Goal: Task Accomplishment & Management: Use online tool/utility

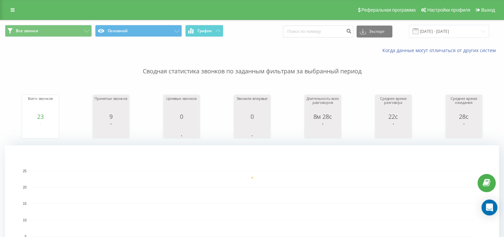
click at [56, 157] on rect "A chart." at bounding box center [252, 211] width 494 height 133
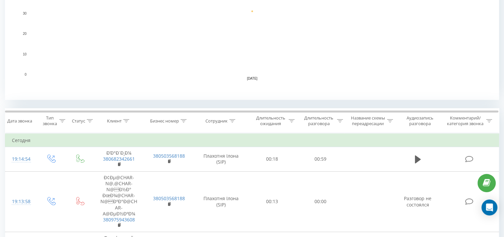
scroll to position [177, 0]
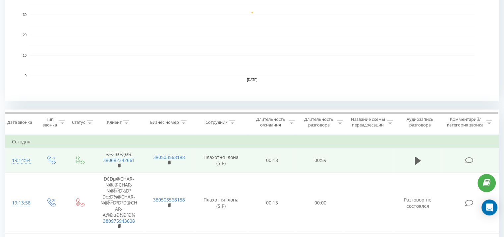
click at [410, 160] on td at bounding box center [418, 160] width 46 height 25
click at [415, 160] on icon at bounding box center [418, 160] width 6 height 8
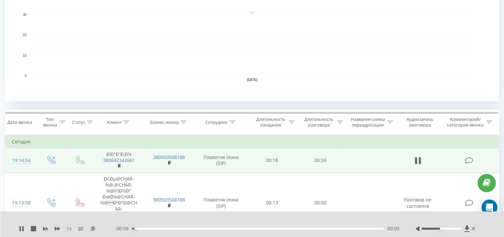
click at [92, 228] on icon at bounding box center [93, 228] width 6 height 5
drag, startPoint x: 20, startPoint y: 229, endPoint x: 20, endPoint y: 66, distance: 162.6
click at [21, 229] on icon at bounding box center [20, 228] width 1 height 5
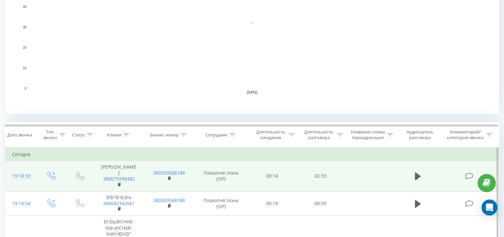
scroll to position [177, 0]
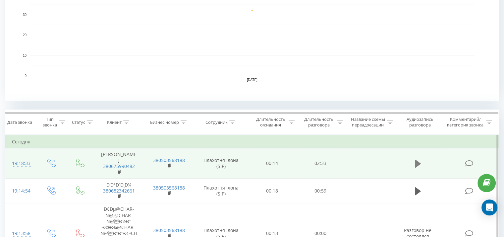
click at [422, 165] on button at bounding box center [418, 163] width 10 height 10
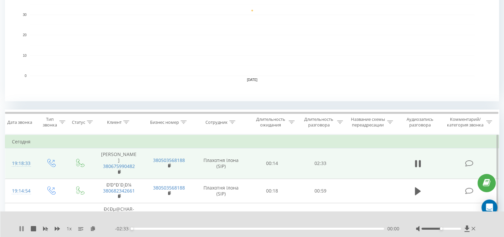
click at [22, 227] on icon at bounding box center [21, 228] width 5 height 5
click at [91, 228] on icon at bounding box center [93, 228] width 6 height 5
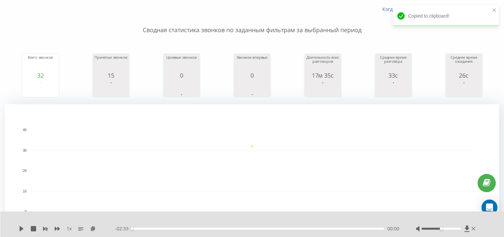
scroll to position [0, 0]
